Goal: Task Accomplishment & Management: Use online tool/utility

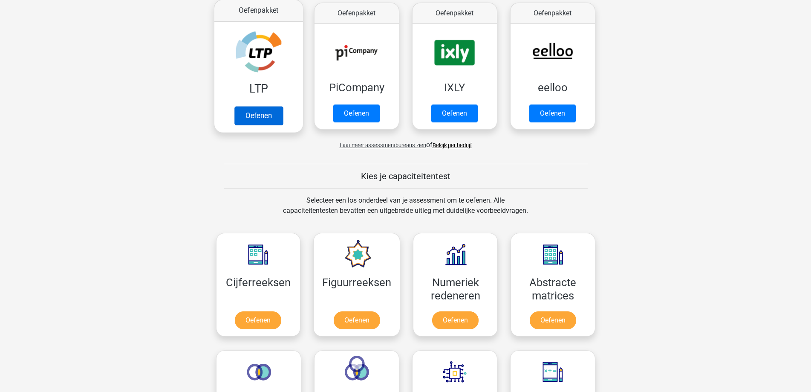
scroll to position [171, 0]
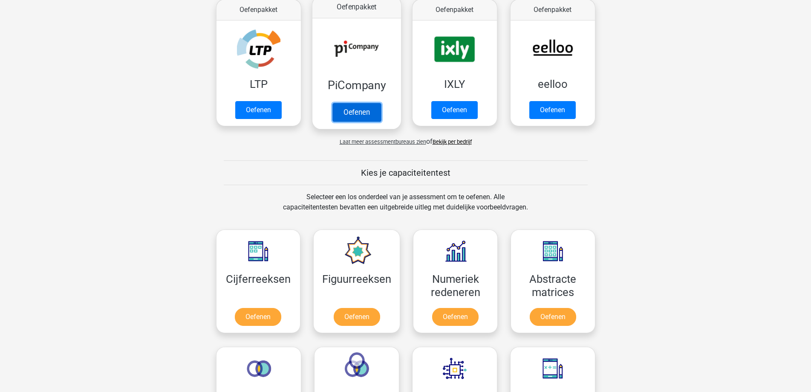
click at [365, 112] on link "Oefenen" at bounding box center [356, 112] width 49 height 19
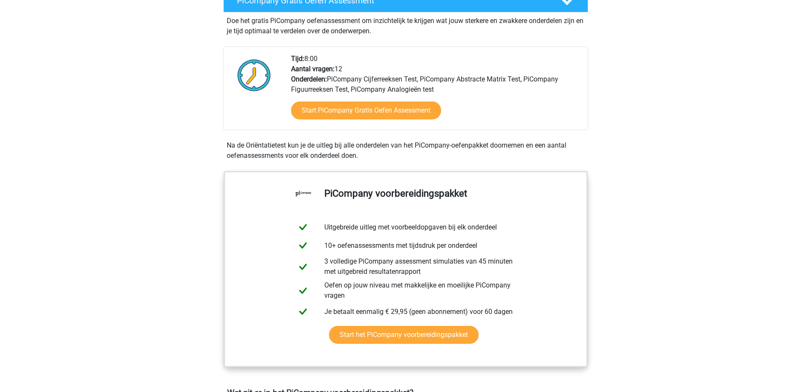
scroll to position [213, 0]
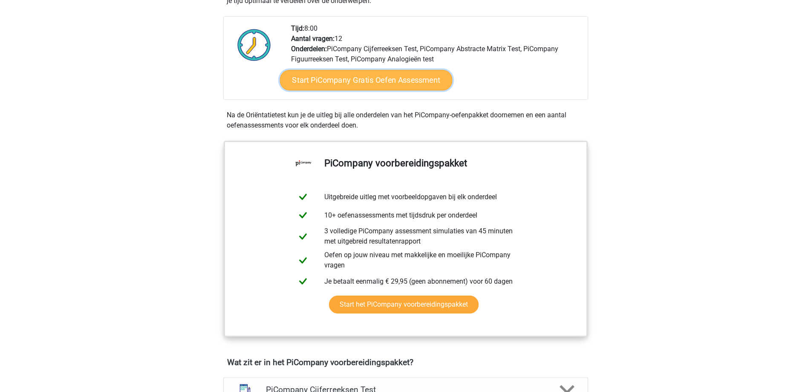
click at [362, 90] on link "Start PiCompany Gratis Oefen Assessment" at bounding box center [366, 80] width 173 height 20
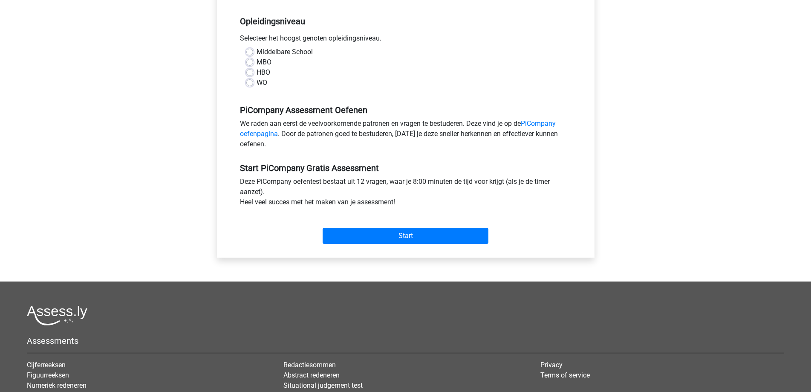
scroll to position [171, 0]
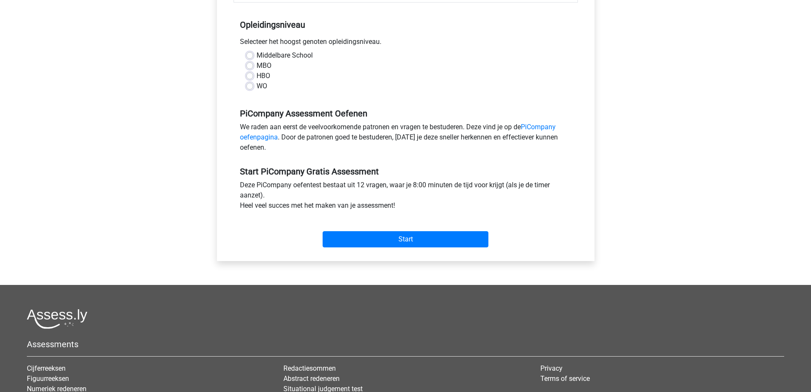
click at [266, 81] on label "HBO" at bounding box center [264, 76] width 14 height 10
click at [253, 79] on input "HBO" at bounding box center [249, 75] width 7 height 9
radio input "true"
click at [368, 243] on input "Start" at bounding box center [406, 239] width 166 height 16
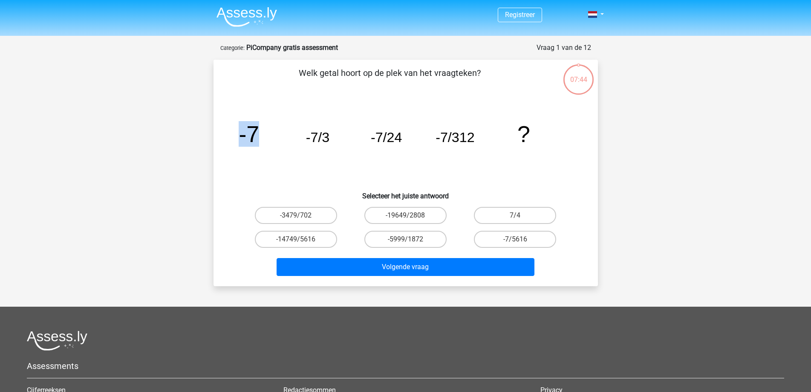
drag, startPoint x: 239, startPoint y: 131, endPoint x: 293, endPoint y: 142, distance: 55.3
click at [292, 141] on icon "image/svg+xml -7 -7/3 -7/24 -7/312 ?" at bounding box center [406, 142] width 344 height 86
click at [296, 143] on icon "image/svg+xml -7 -7/3 -7/24 -7/312 ?" at bounding box center [406, 142] width 344 height 86
click at [542, 242] on label "-7/5616" at bounding box center [515, 239] width 82 height 17
click at [521, 242] on input "-7/5616" at bounding box center [518, 242] width 6 height 6
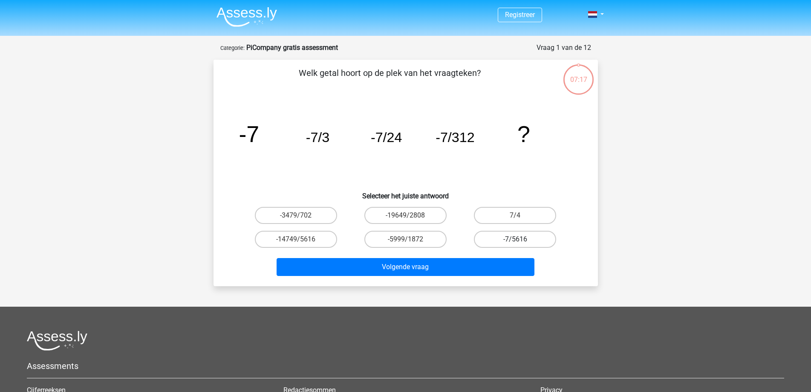
radio input "true"
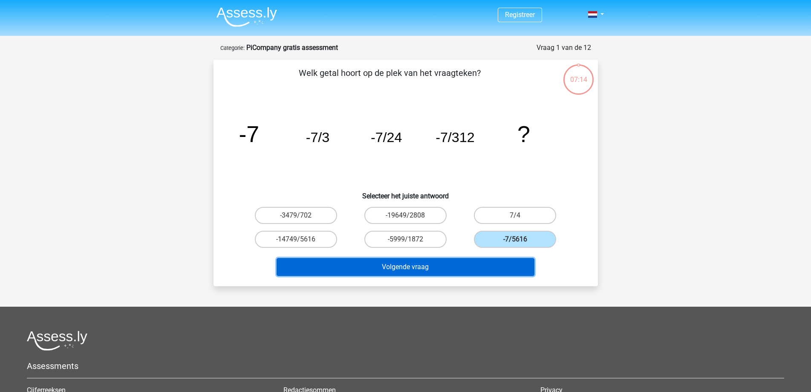
click at [511, 261] on button "Volgende vraag" at bounding box center [406, 267] width 258 height 18
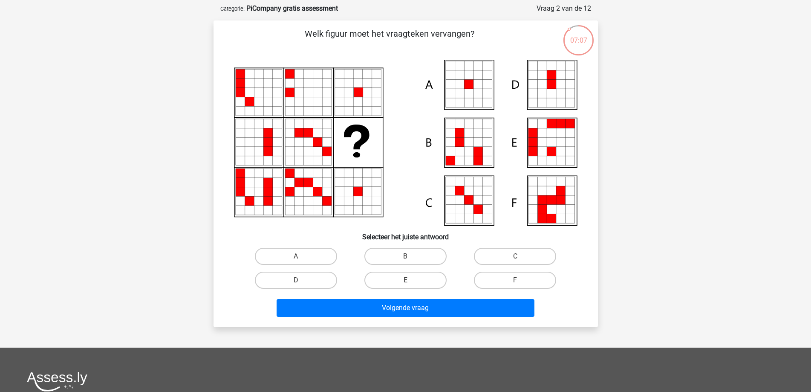
scroll to position [43, 0]
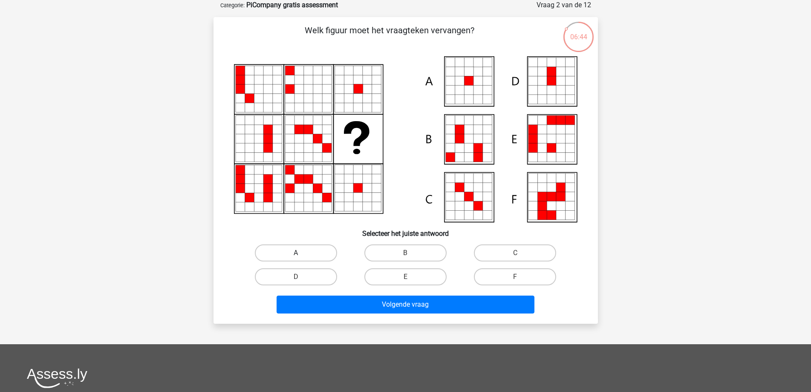
click at [332, 254] on label "A" at bounding box center [296, 252] width 82 height 17
click at [301, 254] on input "A" at bounding box center [299, 256] width 6 height 6
radio input "true"
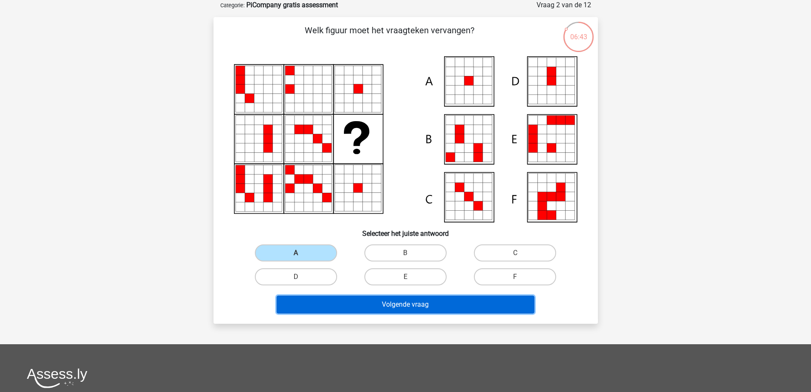
click at [473, 304] on button "Volgende vraag" at bounding box center [406, 304] width 258 height 18
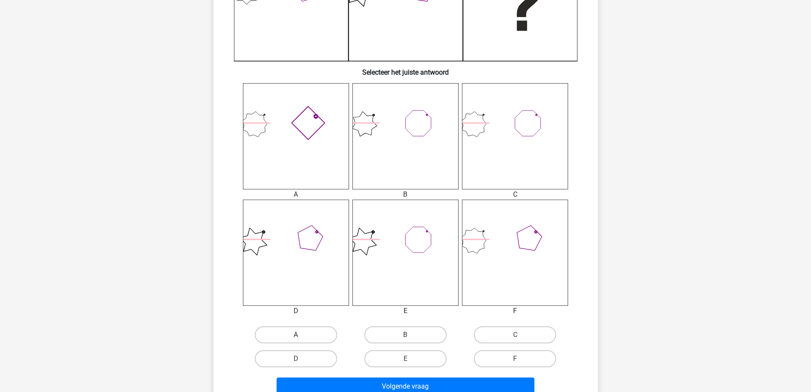
scroll to position [341, 0]
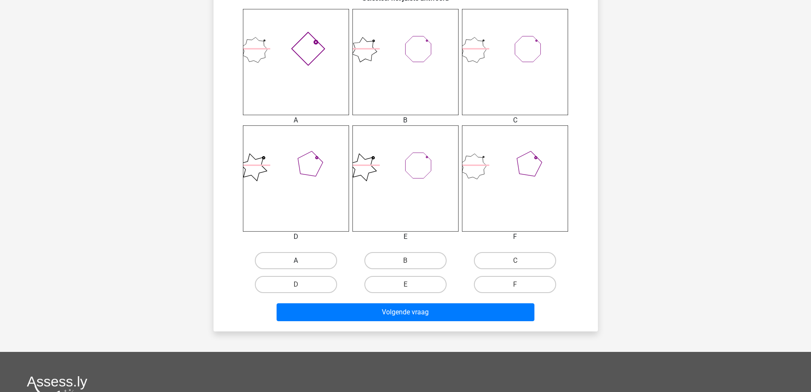
click at [323, 263] on label "A" at bounding box center [296, 260] width 82 height 17
click at [301, 263] on input "A" at bounding box center [299, 263] width 6 height 6
radio input "true"
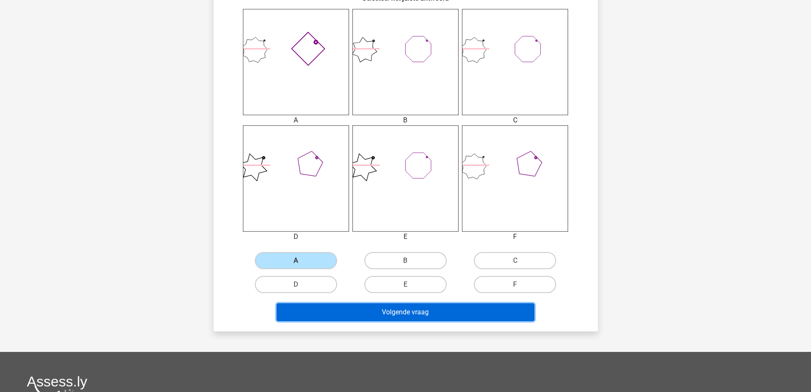
click at [353, 312] on button "Volgende vraag" at bounding box center [406, 312] width 258 height 18
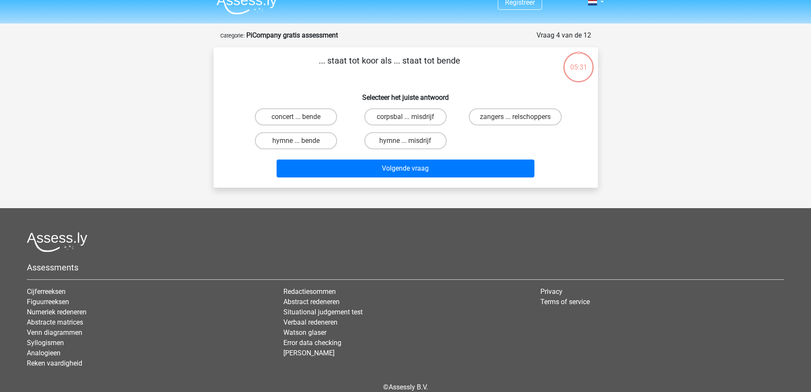
scroll to position [0, 0]
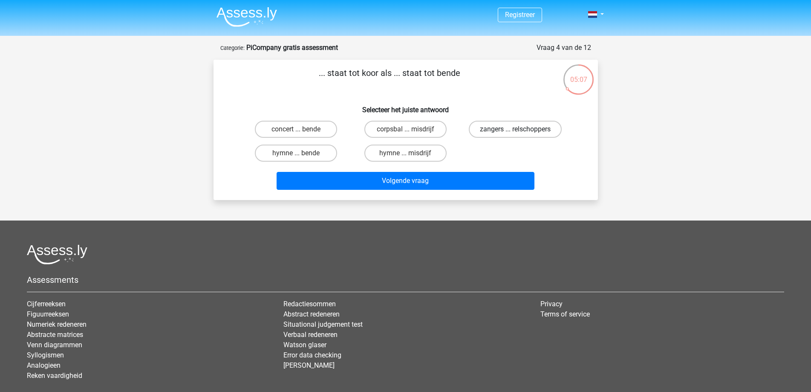
click at [511, 129] on label "zangers ... relschoppers" at bounding box center [515, 129] width 93 height 17
click at [515, 129] on input "zangers ... relschoppers" at bounding box center [518, 132] width 6 height 6
radio input "true"
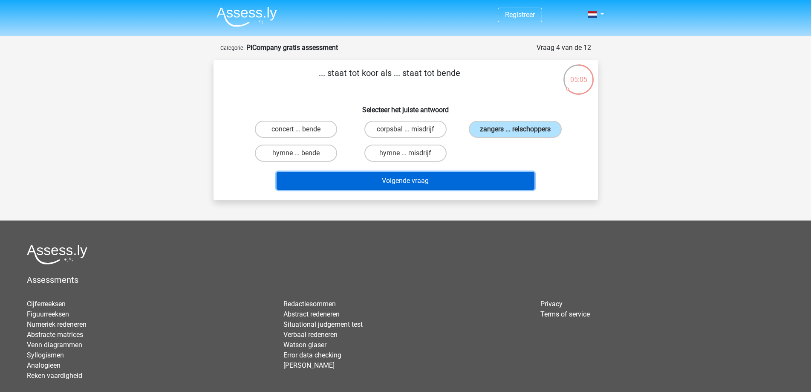
click at [380, 183] on button "Volgende vraag" at bounding box center [406, 181] width 258 height 18
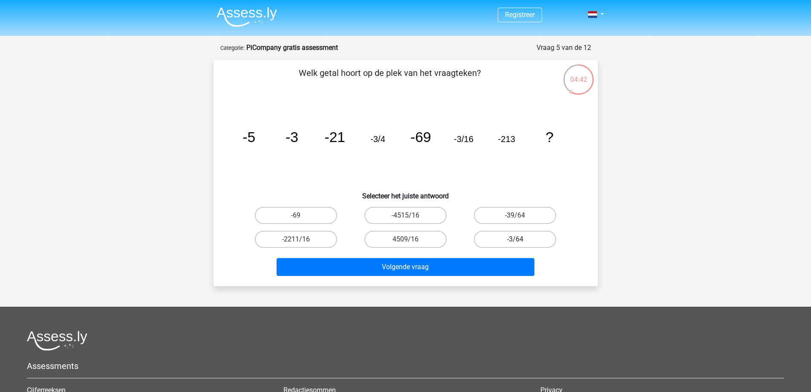
click at [502, 237] on label "-3/64" at bounding box center [515, 239] width 82 height 17
click at [515, 239] on input "-3/64" at bounding box center [518, 242] width 6 height 6
radio input "true"
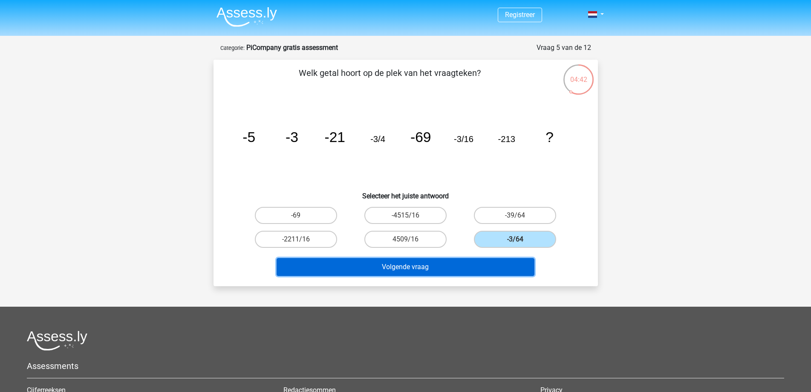
click at [489, 266] on button "Volgende vraag" at bounding box center [406, 267] width 258 height 18
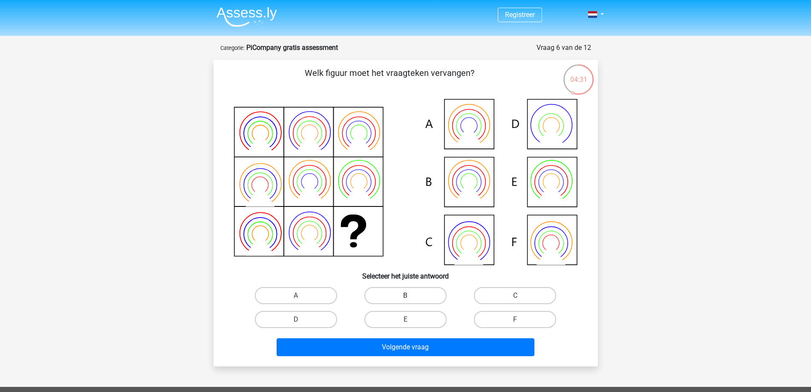
click at [420, 298] on label "B" at bounding box center [405, 295] width 82 height 17
click at [411, 298] on input "B" at bounding box center [408, 298] width 6 height 6
radio input "true"
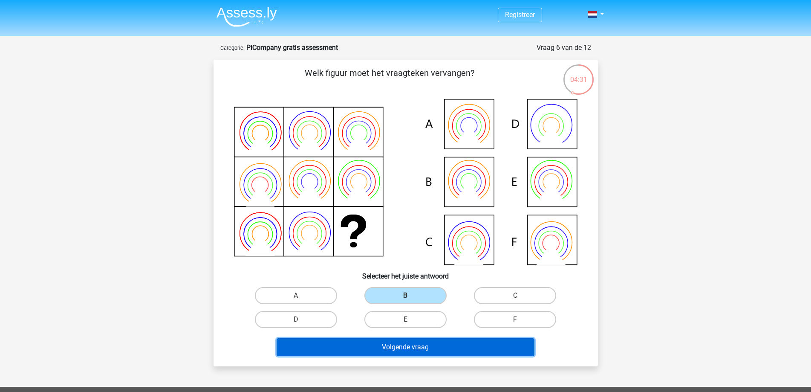
click at [425, 341] on button "Volgende vraag" at bounding box center [406, 347] width 258 height 18
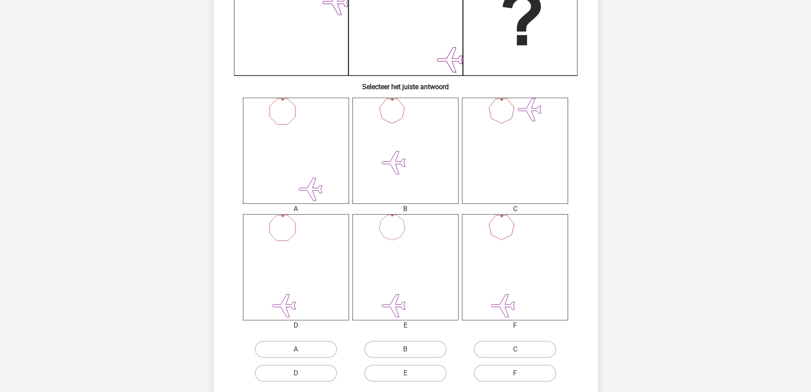
scroll to position [256, 0]
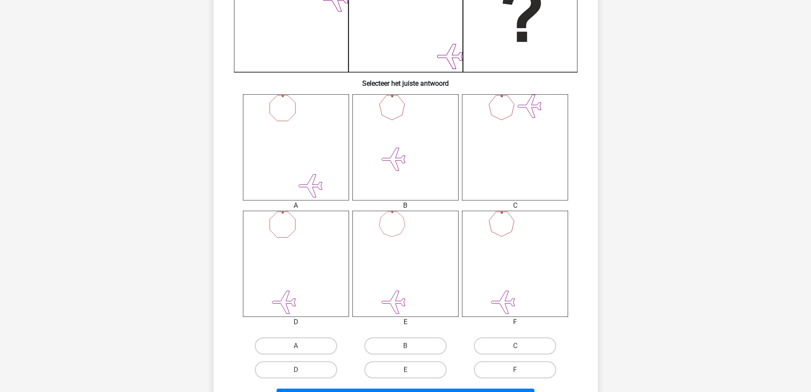
click at [395, 270] on icon at bounding box center [406, 264] width 106 height 106
click at [403, 368] on label "E" at bounding box center [405, 369] width 82 height 17
click at [405, 370] on input "E" at bounding box center [408, 373] width 6 height 6
radio input "true"
click at [509, 362] on div "F" at bounding box center [515, 370] width 110 height 24
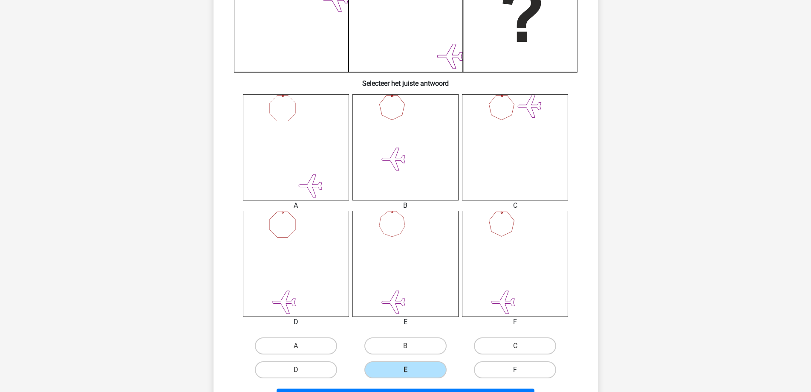
click at [509, 364] on label "F" at bounding box center [515, 369] width 82 height 17
click at [515, 370] on input "F" at bounding box center [518, 373] width 6 height 6
radio input "true"
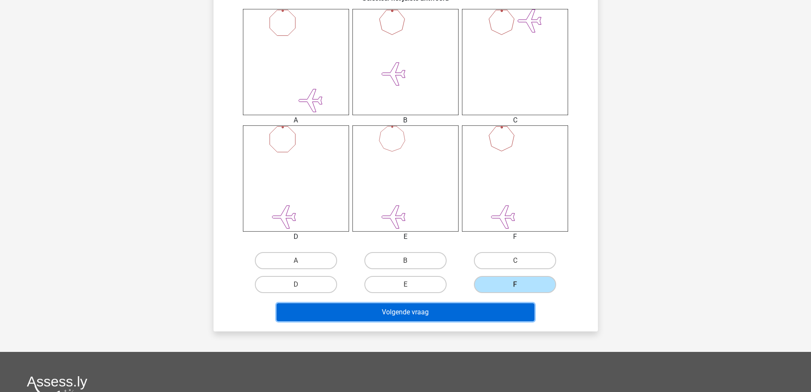
click at [488, 316] on button "Volgende vraag" at bounding box center [406, 312] width 258 height 18
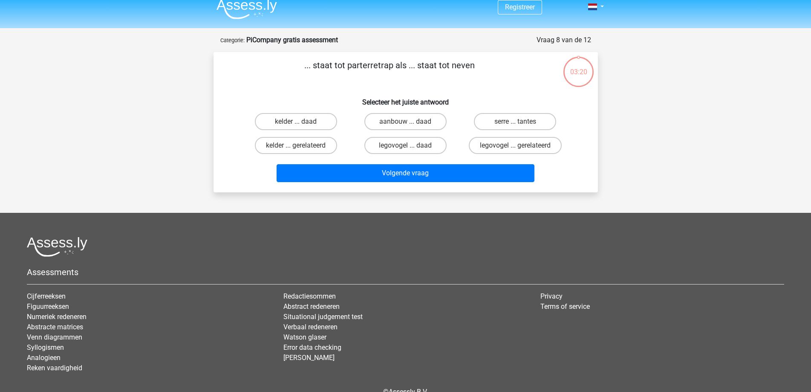
scroll to position [0, 0]
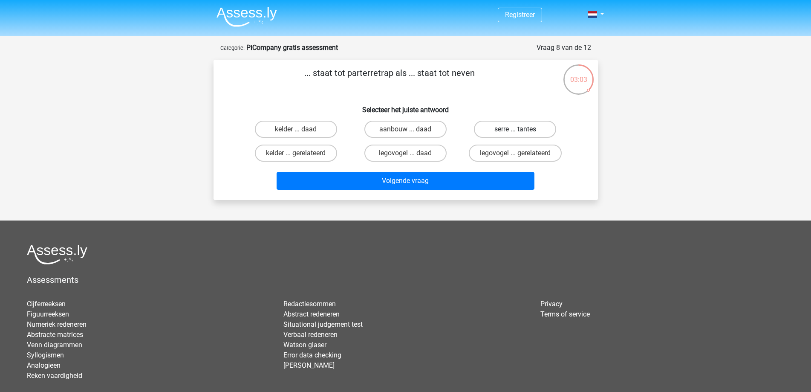
click at [499, 134] on label "serre ... tantes" at bounding box center [515, 129] width 82 height 17
click at [515, 134] on input "serre ... tantes" at bounding box center [518, 132] width 6 height 6
radio input "true"
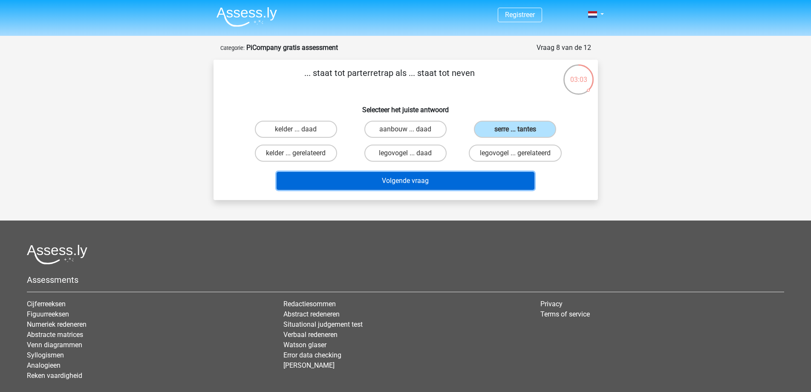
click at [489, 182] on button "Volgende vraag" at bounding box center [406, 181] width 258 height 18
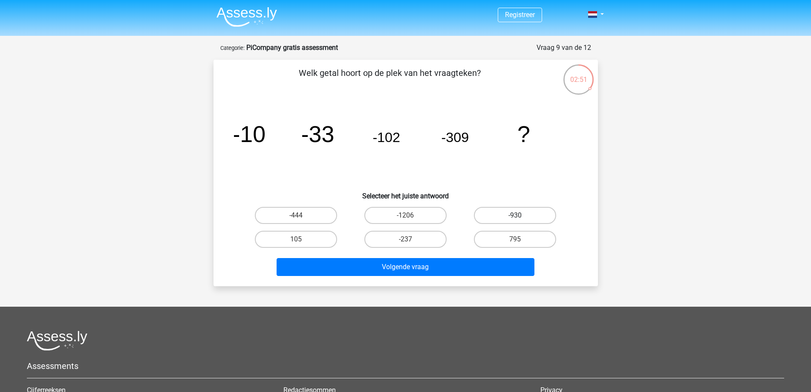
click at [503, 214] on label "-930" at bounding box center [515, 215] width 82 height 17
click at [515, 215] on input "-930" at bounding box center [518, 218] width 6 height 6
radio input "true"
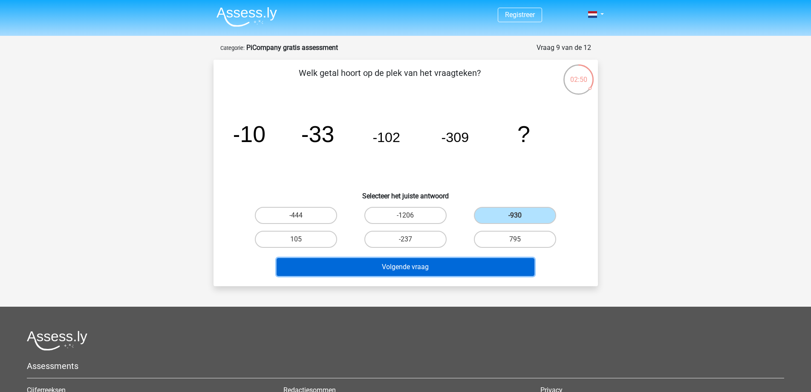
click at [457, 263] on button "Volgende vraag" at bounding box center [406, 267] width 258 height 18
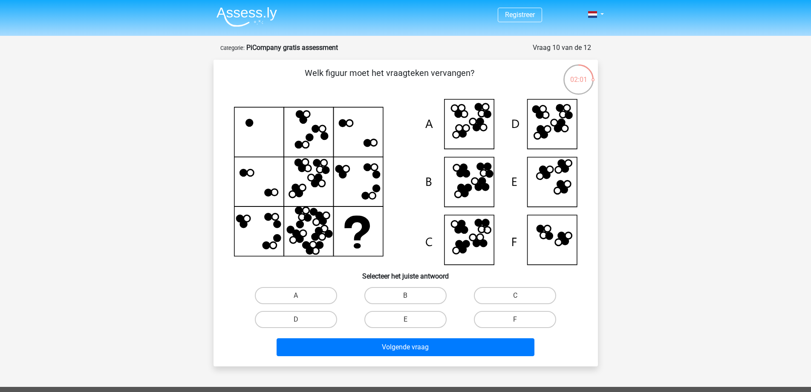
click at [359, 235] on icon at bounding box center [357, 227] width 26 height 25
click at [398, 219] on icon at bounding box center [406, 182] width 344 height 166
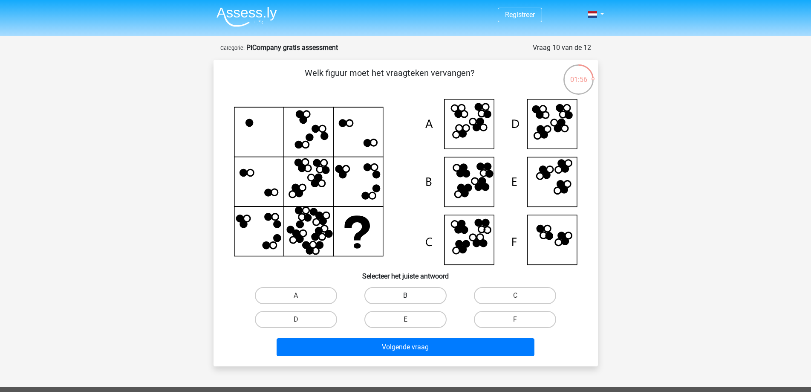
click at [416, 297] on label "B" at bounding box center [405, 295] width 82 height 17
click at [411, 297] on input "B" at bounding box center [408, 298] width 6 height 6
radio input "true"
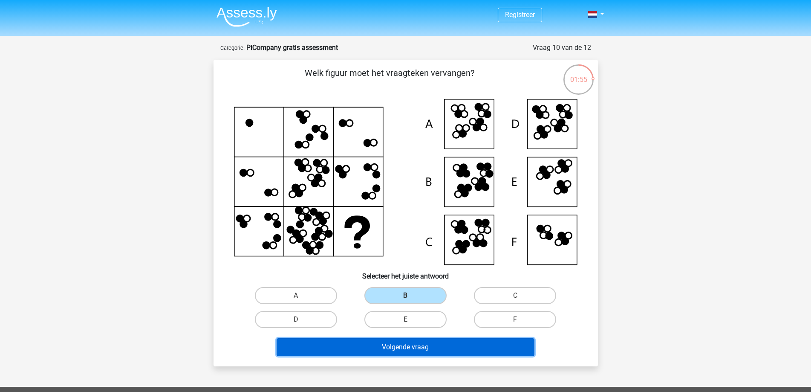
click at [414, 351] on button "Volgende vraag" at bounding box center [406, 347] width 258 height 18
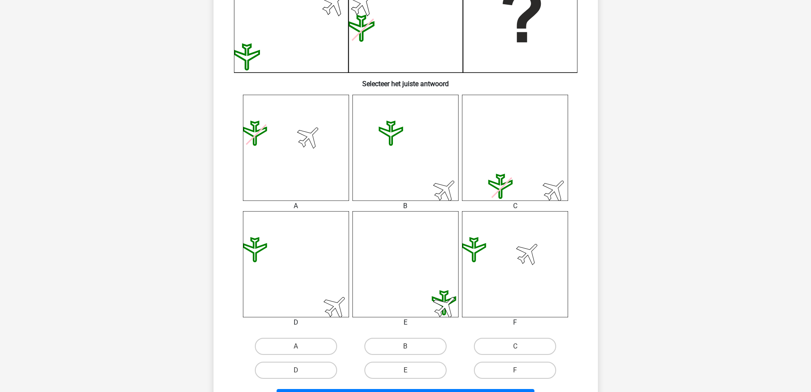
scroll to position [256, 0]
click at [268, 237] on icon at bounding box center [296, 264] width 106 height 106
click at [310, 257] on icon at bounding box center [296, 264] width 106 height 106
click at [507, 368] on label "F" at bounding box center [515, 369] width 82 height 17
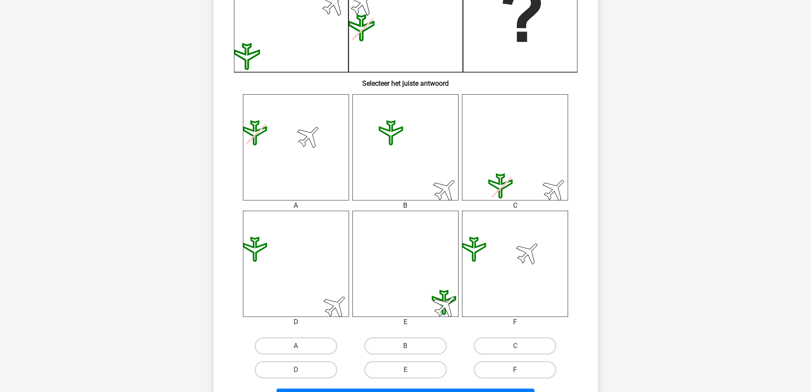
click at [515, 370] on input "F" at bounding box center [518, 373] width 6 height 6
radio input "true"
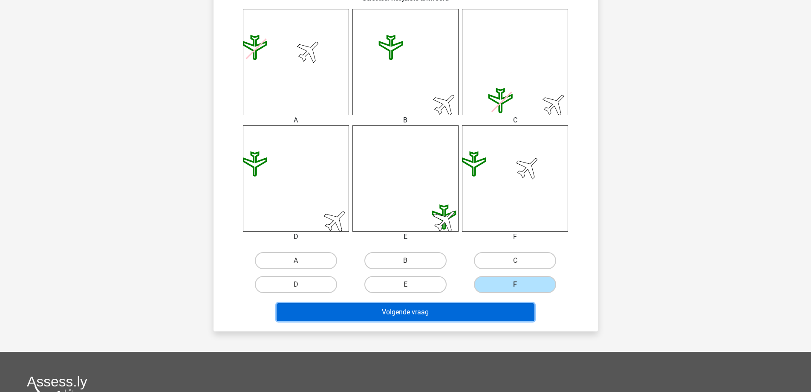
click at [491, 314] on button "Volgende vraag" at bounding box center [406, 312] width 258 height 18
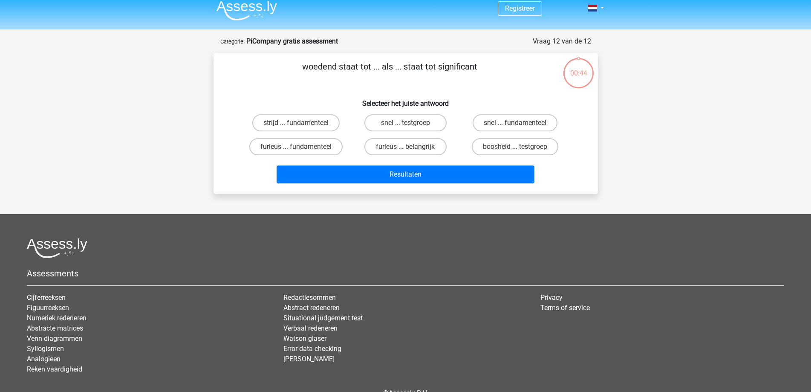
scroll to position [0, 0]
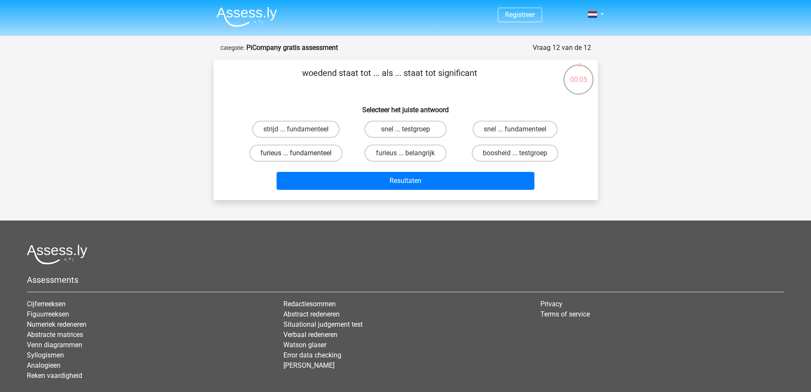
click at [318, 150] on label "furieus ... fundamenteel" at bounding box center [295, 153] width 93 height 17
click at [301, 153] on input "furieus ... fundamenteel" at bounding box center [299, 156] width 6 height 6
radio input "true"
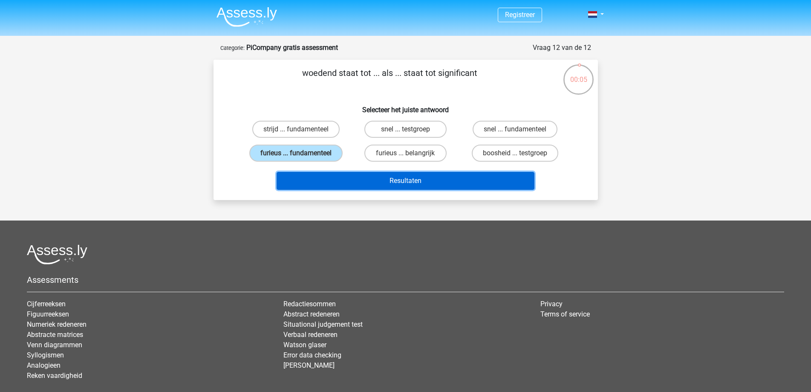
click at [350, 179] on button "Resultaten" at bounding box center [406, 181] width 258 height 18
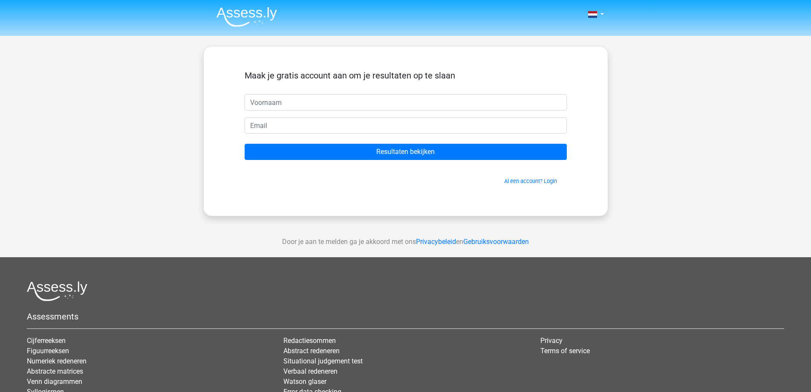
click at [258, 102] on input "text" at bounding box center [406, 102] width 322 height 16
type input "jan"
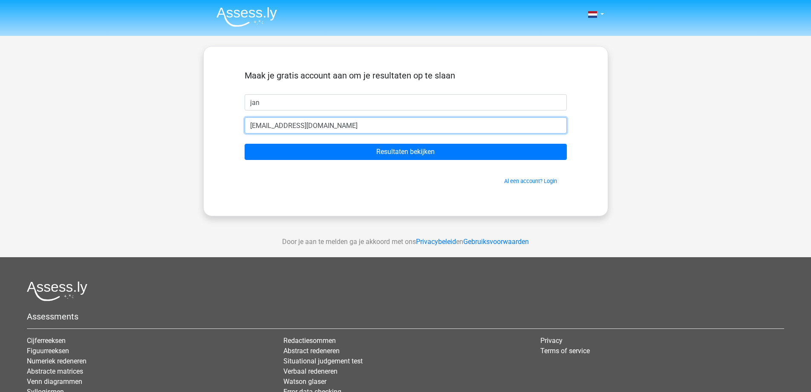
type input "[EMAIL_ADDRESS][DOMAIN_NAME]"
click at [245, 144] on input "Resultaten bekijken" at bounding box center [406, 152] width 322 height 16
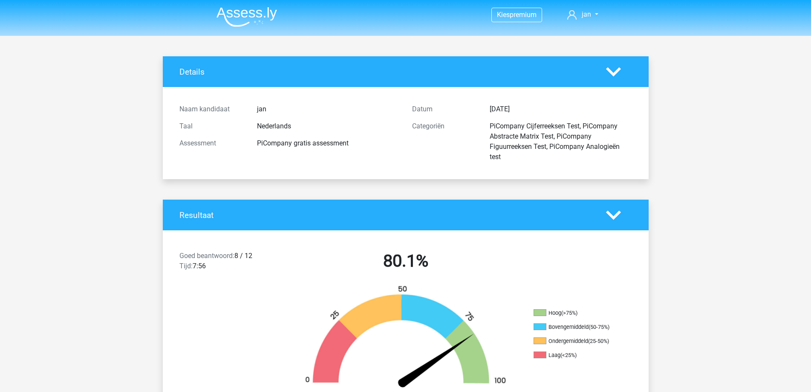
drag, startPoint x: 315, startPoint y: 159, endPoint x: 348, endPoint y: 157, distance: 33.3
click at [318, 156] on div "Naam kandidaat jan Taal Nederlands Assessment PiCompany gratis assessment" at bounding box center [289, 133] width 233 height 65
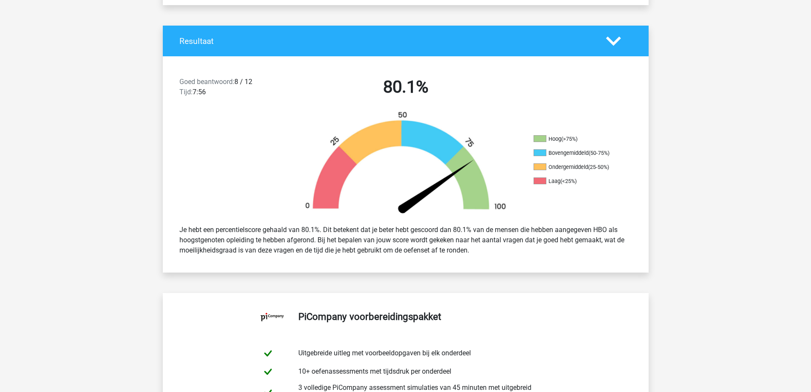
scroll to position [171, 0]
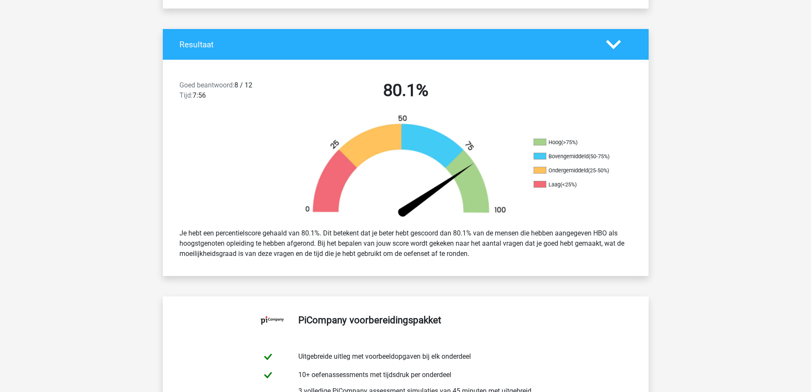
drag, startPoint x: 561, startPoint y: 140, endPoint x: 598, endPoint y: 139, distance: 37.9
click at [598, 139] on li "Hoog (>75%)" at bounding box center [576, 143] width 85 height 8
click at [554, 179] on ul "Hoog (>75%) Bovengemiddeld (50-75%) Ondergemiddeld (25-50%) Laag (<25%)" at bounding box center [576, 167] width 85 height 56
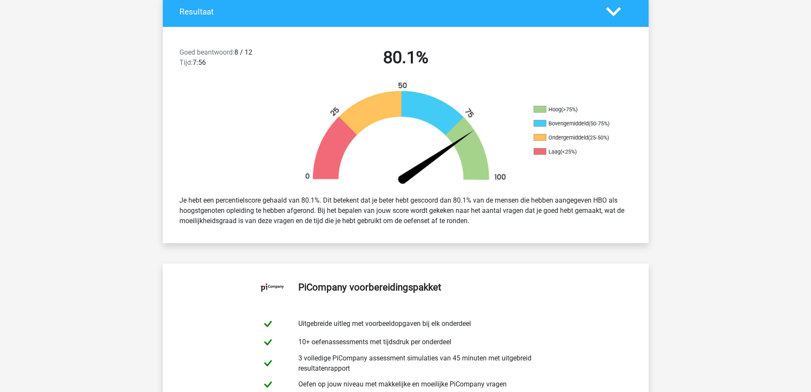
scroll to position [256, 0]
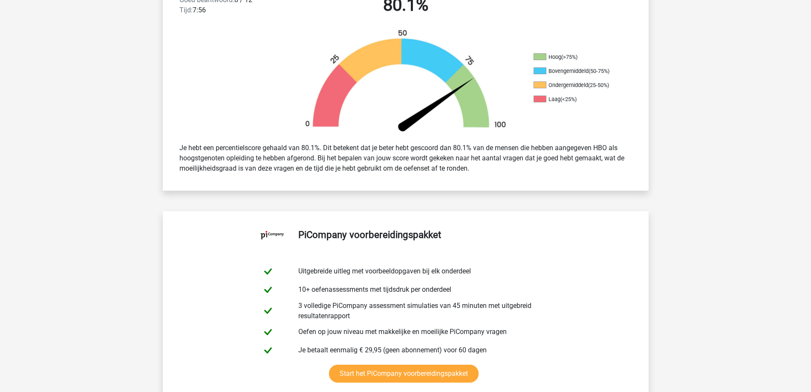
drag, startPoint x: 452, startPoint y: 152, endPoint x: 476, endPoint y: 150, distance: 23.5
click at [476, 150] on div "Je hebt een percentielscore gehaald van 80.1%. Dit betekent dat je beter hebt g…" at bounding box center [405, 158] width 465 height 38
click at [471, 168] on div "Je hebt een percentielscore gehaald van 80.1%. Dit betekent dat je beter hebt g…" at bounding box center [405, 158] width 465 height 38
click at [476, 185] on div "Goed beantwoord: 8 / 12 Tijd: 7:56 80.1% Hoog (>75%) Bovengemiddeld (50-75%) On…" at bounding box center [405, 82] width 473 height 216
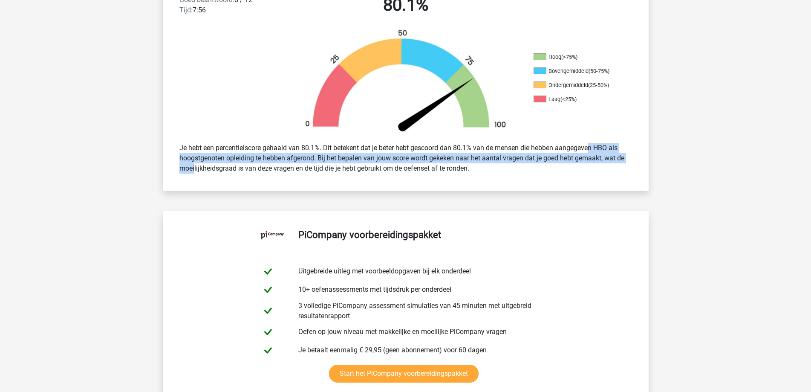
drag, startPoint x: 574, startPoint y: 146, endPoint x: 616, endPoint y: 156, distance: 43.6
click at [616, 156] on div "Je hebt een percentielscore gehaald van 80.1%. Dit betekent dat je beter hebt g…" at bounding box center [405, 158] width 465 height 38
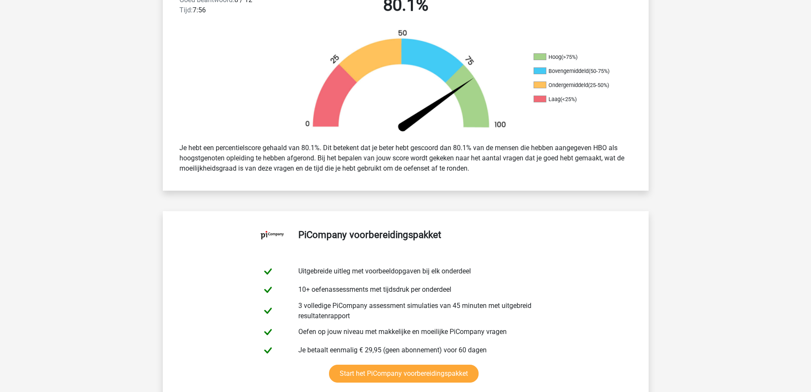
click at [221, 167] on div "Je hebt een percentielscore gehaald van 80.1%. Dit betekent dat je beter hebt g…" at bounding box center [405, 158] width 465 height 38
drag, startPoint x: 461, startPoint y: 150, endPoint x: 482, endPoint y: 145, distance: 21.9
click at [482, 145] on div "Je hebt een percentielscore gehaald van 80.1%. Dit betekent dat je beter hebt g…" at bounding box center [405, 158] width 465 height 38
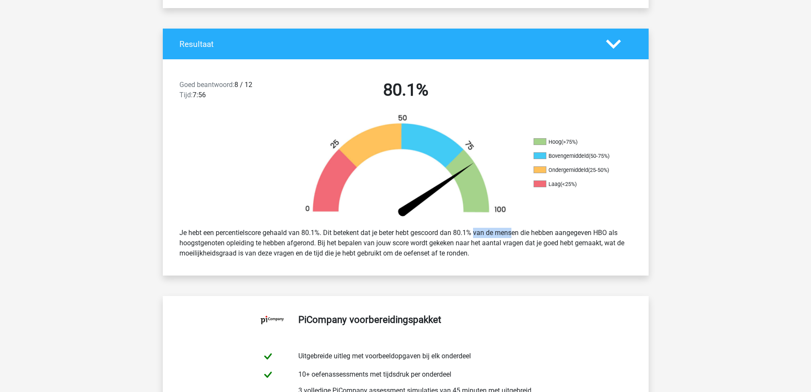
scroll to position [171, 0]
click at [240, 271] on div "Goed beantwoord: 8 / 12 Tijd: 7:56 80.1% Hoog (>75%) Bovengemiddeld (50-75%) On…" at bounding box center [405, 168] width 473 height 216
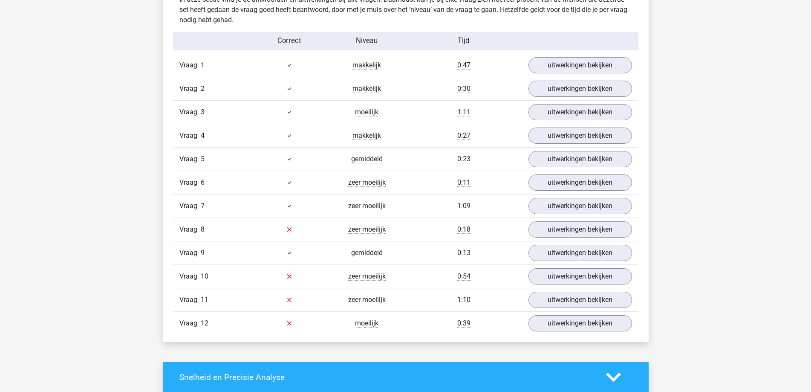
scroll to position [938, 0]
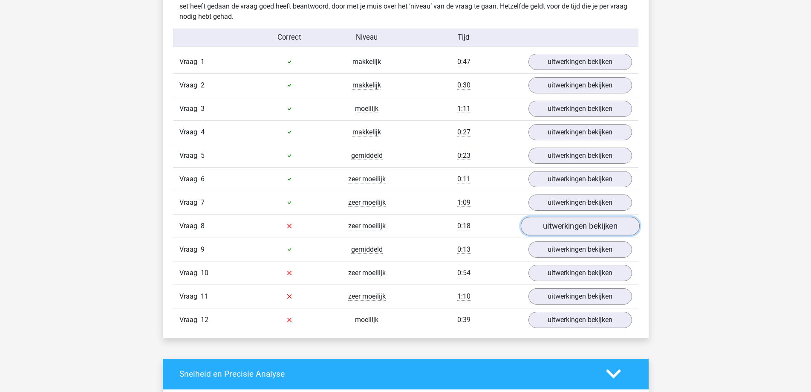
click at [576, 230] on link "uitwerkingen bekijken" at bounding box center [579, 226] width 119 height 19
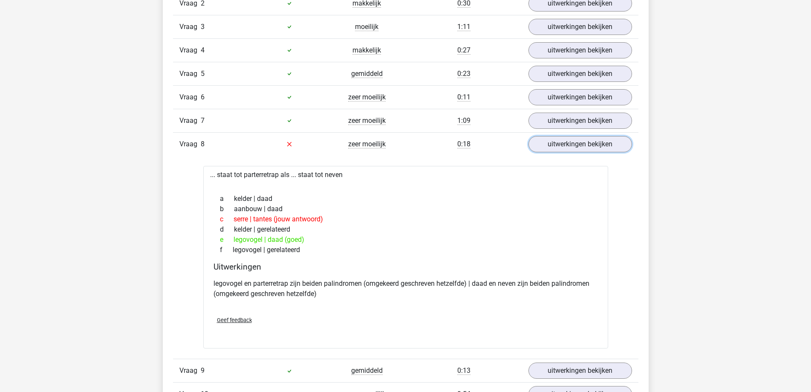
scroll to position [1023, 0]
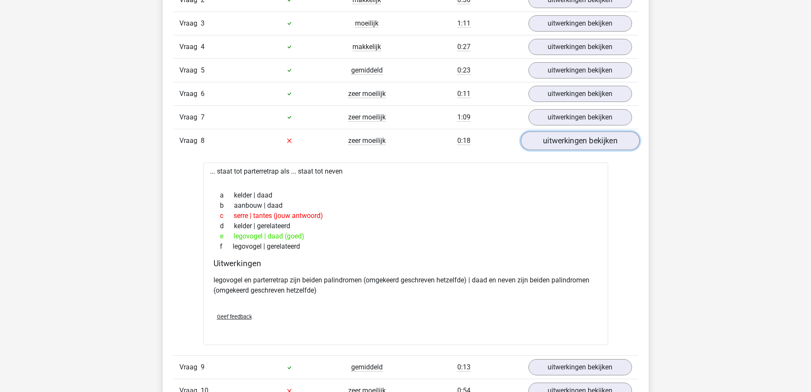
click at [544, 141] on link "uitwerkingen bekijken" at bounding box center [579, 140] width 119 height 19
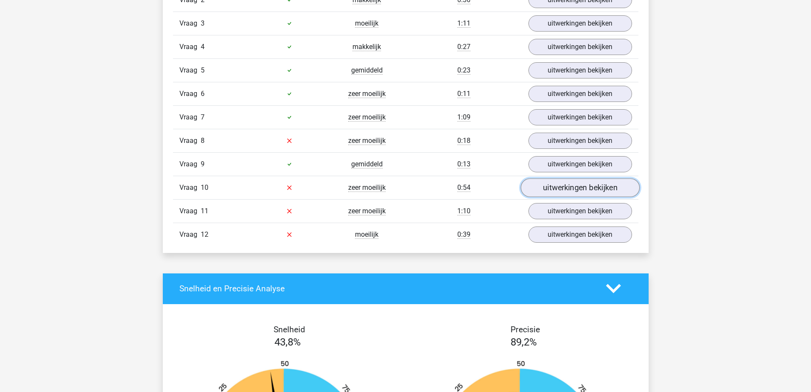
click at [564, 190] on link "uitwerkingen bekijken" at bounding box center [579, 187] width 119 height 19
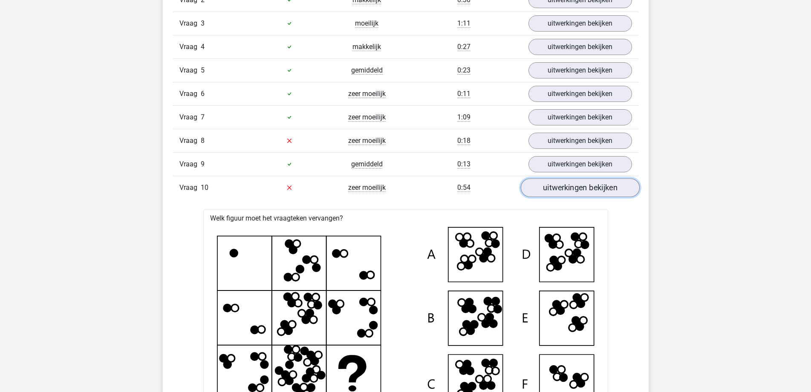
click at [558, 195] on link "uitwerkingen bekijken" at bounding box center [579, 187] width 119 height 19
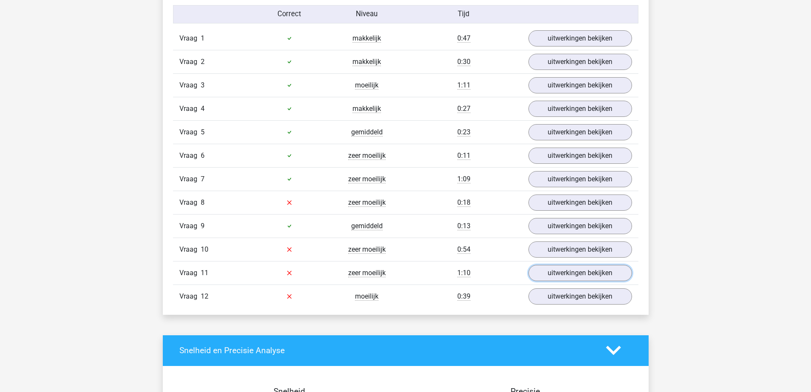
scroll to position [1108, 0]
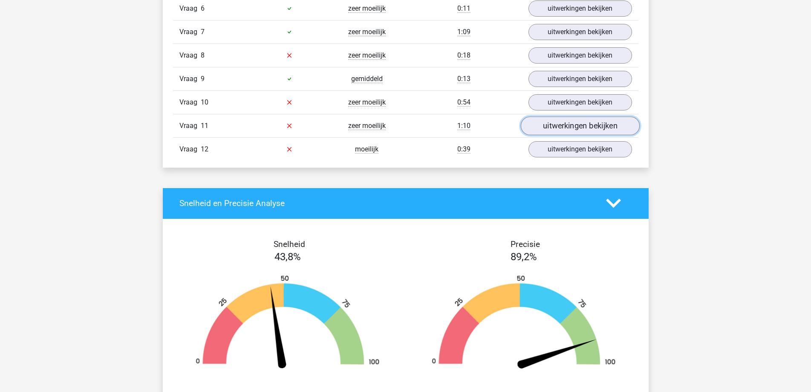
click at [557, 127] on link "uitwerkingen bekijken" at bounding box center [579, 125] width 119 height 19
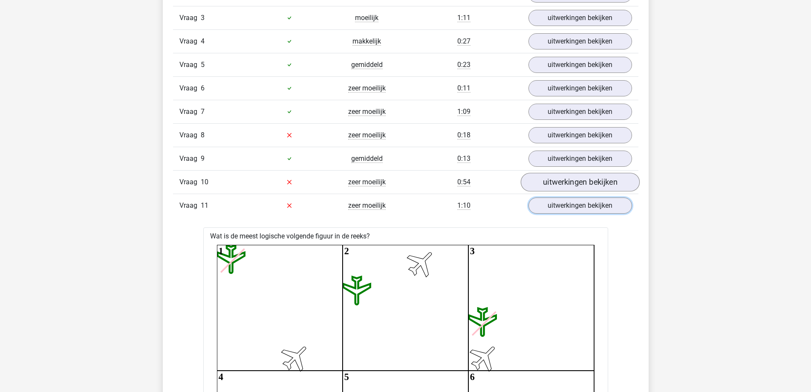
scroll to position [1023, 0]
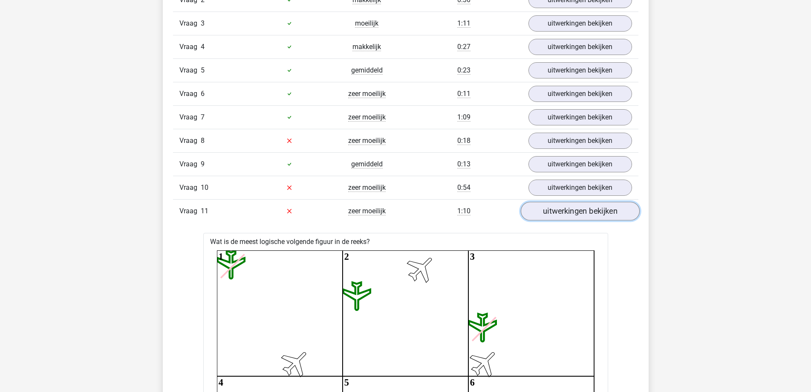
click at [588, 213] on link "uitwerkingen bekijken" at bounding box center [579, 211] width 119 height 19
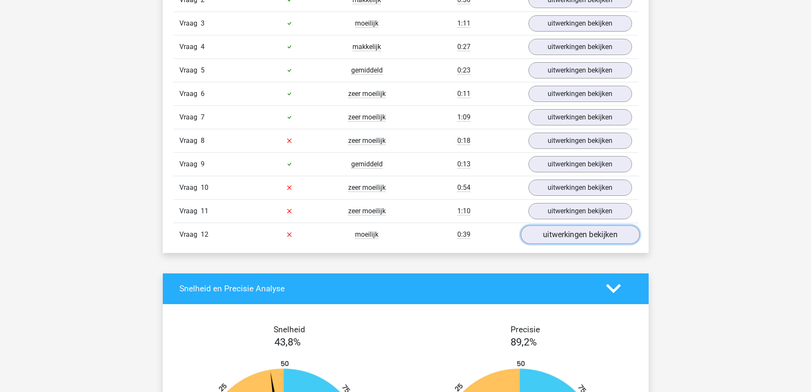
click at [553, 240] on link "uitwerkingen bekijken" at bounding box center [579, 234] width 119 height 19
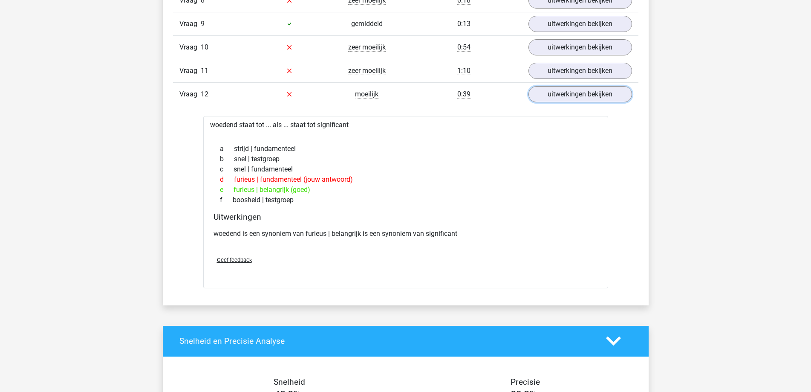
scroll to position [1194, 0]
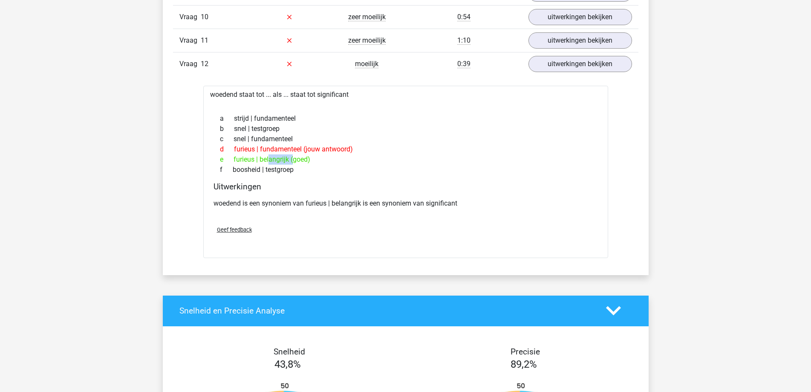
drag, startPoint x: 291, startPoint y: 163, endPoint x: 234, endPoint y: 161, distance: 57.2
click at [234, 161] on div "e furieus | belangrijk (goed)" at bounding box center [406, 159] width 384 height 10
click at [373, 151] on div "d furieus | fundamenteel (jouw antwoord)" at bounding box center [406, 149] width 384 height 10
click at [579, 66] on link "uitwerkingen bekijken" at bounding box center [579, 64] width 119 height 19
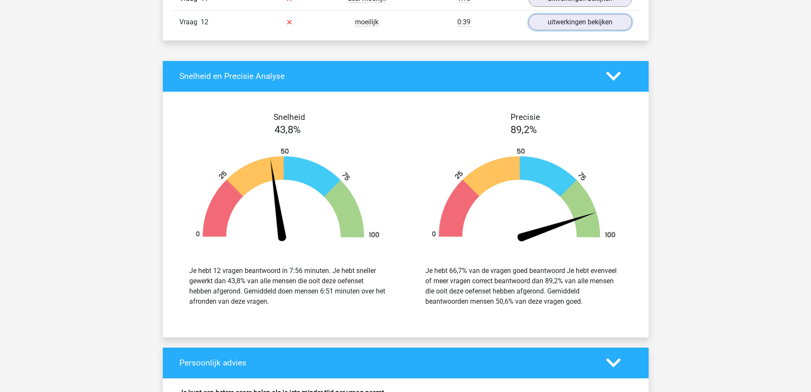
scroll to position [1236, 0]
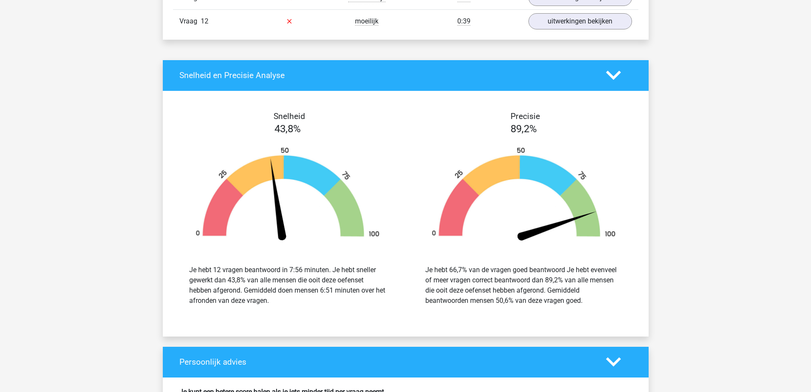
drag, startPoint x: 228, startPoint y: 280, endPoint x: 246, endPoint y: 283, distance: 19.1
click at [246, 283] on div "Je hebt 12 vragen beantwoord in 7:56 minuten. Je hebt sneller gewerkt dan 43,8%…" at bounding box center [287, 285] width 197 height 41
click at [251, 293] on div "Je hebt 12 vragen beantwoord in 7:56 minuten. Je hebt sneller gewerkt dan 43,8%…" at bounding box center [287, 285] width 197 height 41
click at [336, 293] on div "Je hebt 12 vragen beantwoord in 7:56 minuten. Je hebt sneller gewerkt dan 43,8%…" at bounding box center [287, 285] width 197 height 41
drag, startPoint x: 290, startPoint y: 272, endPoint x: 307, endPoint y: 262, distance: 19.7
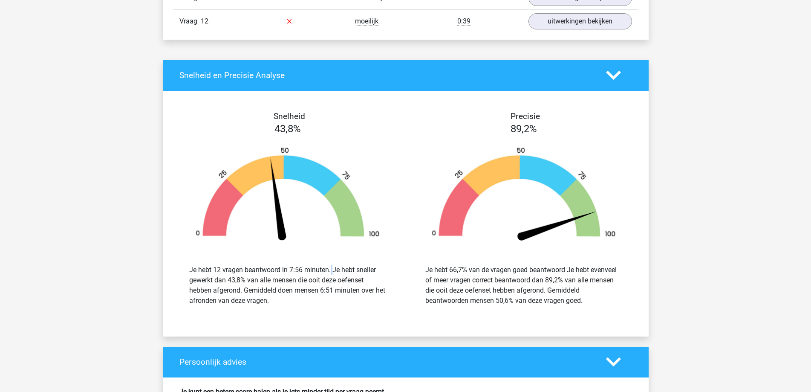
click at [307, 262] on div "Je hebt 12 vragen beantwoord in 7:56 minuten. Je hebt sneller gewerkt dan 43,8%…" at bounding box center [287, 284] width 223 height 61
click at [311, 291] on div "Je hebt 12 vragen beantwoord in 7:56 minuten. Je hebt sneller gewerkt dan 43,8%…" at bounding box center [287, 285] width 197 height 41
drag, startPoint x: 333, startPoint y: 292, endPoint x: 331, endPoint y: 284, distance: 7.9
click at [331, 286] on div "Je hebt 12 vragen beantwoord in 7:56 minuten. Je hebt sneller gewerkt dan 43,8%…" at bounding box center [287, 285] width 197 height 41
click at [421, 128] on div "89,2%" at bounding box center [524, 128] width 236 height 15
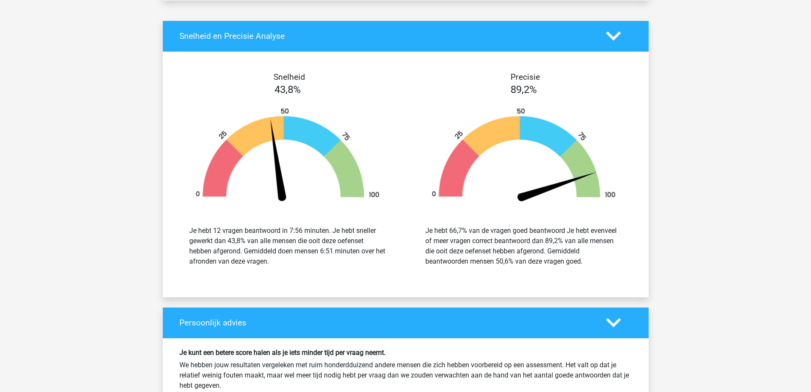
scroll to position [1279, 0]
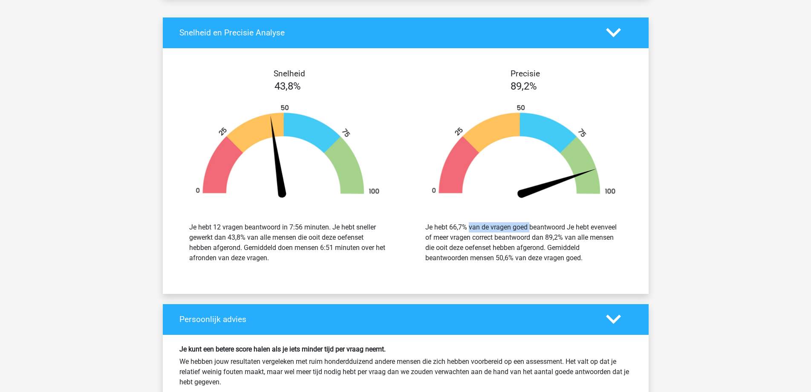
drag, startPoint x: 449, startPoint y: 225, endPoint x: 483, endPoint y: 232, distance: 34.4
click at [483, 232] on div "Je hebt 66,7% van de vragen goed beantwoord Je hebt evenveel of meer vragen cor…" at bounding box center [523, 242] width 197 height 41
click at [488, 249] on div "Je hebt 66,7% van de vragen goed beantwoord Je hebt evenveel of meer vragen cor…" at bounding box center [523, 242] width 197 height 41
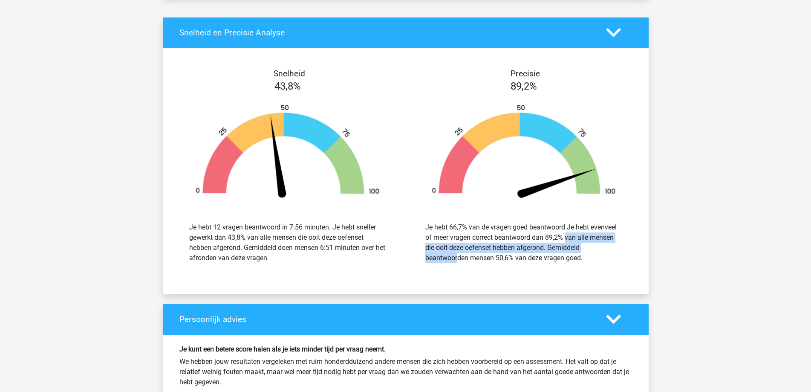
drag, startPoint x: 550, startPoint y: 234, endPoint x: 552, endPoint y: 243, distance: 9.0
click at [565, 246] on div "Je hebt 66,7% van de vragen goed beantwoord Je hebt evenveel of meer vragen cor…" at bounding box center [523, 242] width 197 height 41
click at [527, 236] on div "Je hebt 66,7% van de vragen goed beantwoord Je hebt evenveel of meer vragen cor…" at bounding box center [523, 242] width 197 height 41
drag, startPoint x: 546, startPoint y: 237, endPoint x: 563, endPoint y: 240, distance: 16.8
click at [563, 240] on div "Je hebt 66,7% van de vragen goed beantwoord Je hebt evenveel of meer vragen cor…" at bounding box center [523, 242] width 197 height 41
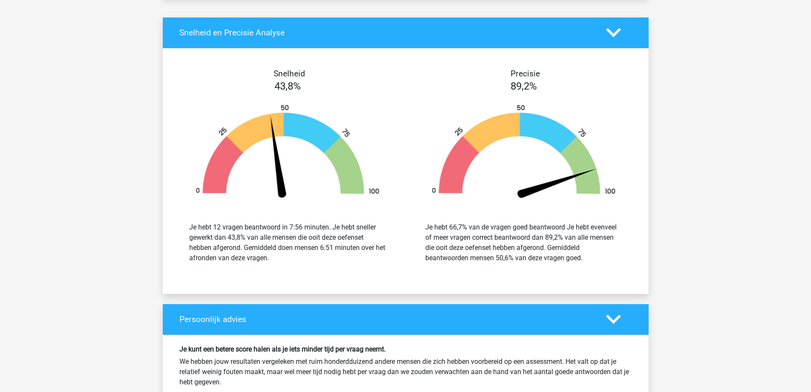
click at [547, 246] on div "Je hebt 66,7% van de vragen goed beantwoord Je hebt evenveel of meer vragen cor…" at bounding box center [523, 242] width 197 height 41
drag, startPoint x: 551, startPoint y: 243, endPoint x: 555, endPoint y: 269, distance: 26.3
click at [576, 272] on div "Je hebt 66,7% van de vragen goed beantwoord Je hebt evenveel of meer vragen cor…" at bounding box center [523, 242] width 223 height 61
click at [497, 260] on div "Je hebt 66,7% van de vragen goed beantwoord Je hebt evenveel of meer vragen cor…" at bounding box center [523, 242] width 197 height 41
drag, startPoint x: 495, startPoint y: 258, endPoint x: 514, endPoint y: 261, distance: 19.0
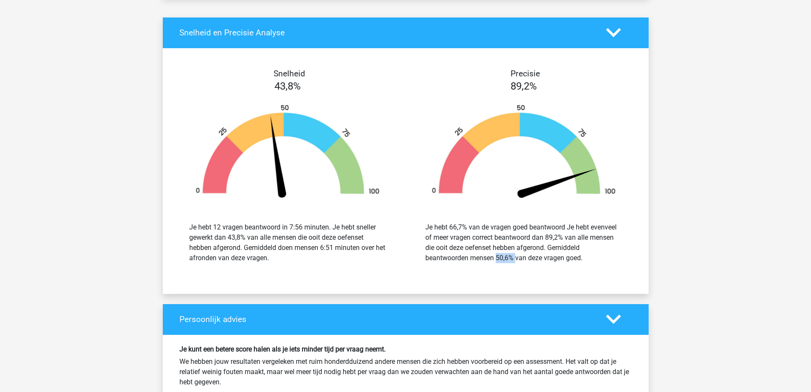
click at [514, 261] on div "Je hebt 66,7% van de vragen goed beantwoord Je hebt evenveel of meer vragen cor…" at bounding box center [523, 242] width 197 height 41
click at [465, 267] on div "Je hebt 66,7% van de vragen goed beantwoord Je hebt evenveel of meer vragen cor…" at bounding box center [523, 242] width 223 height 61
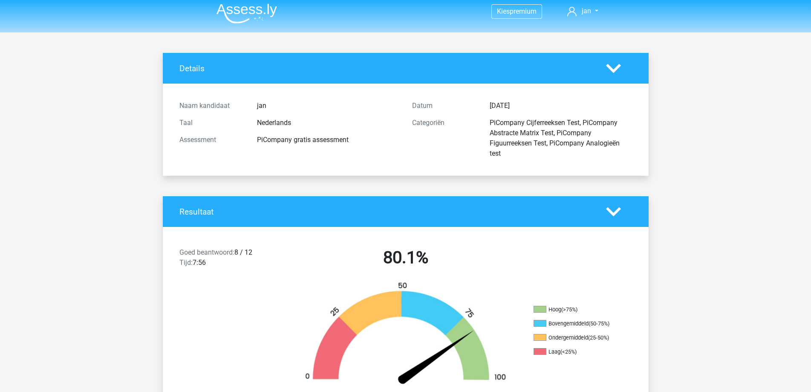
scroll to position [0, 0]
